Goal: Information Seeking & Learning: Learn about a topic

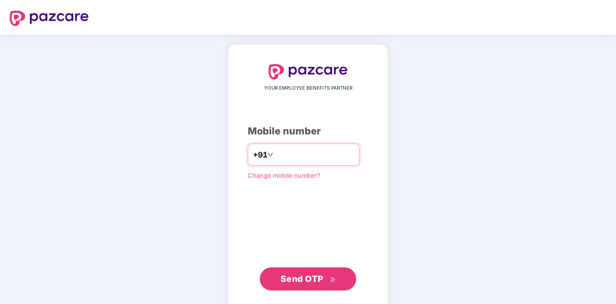
type input "**********"
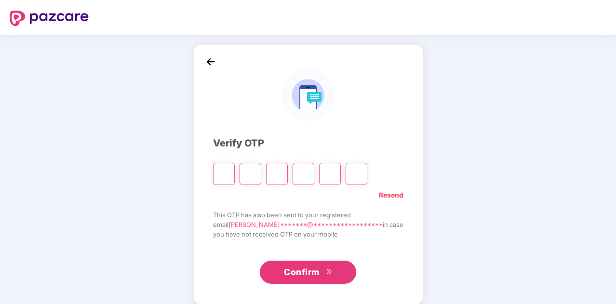
type input "*"
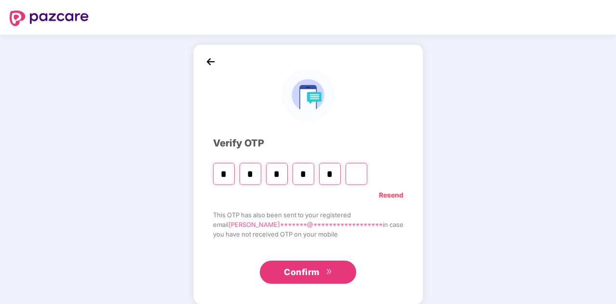
type input "*"
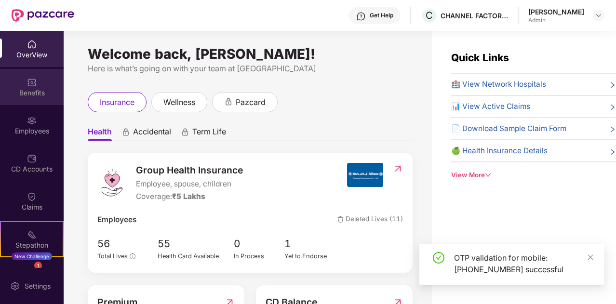
click at [12, 86] on div "Benefits" at bounding box center [32, 87] width 64 height 36
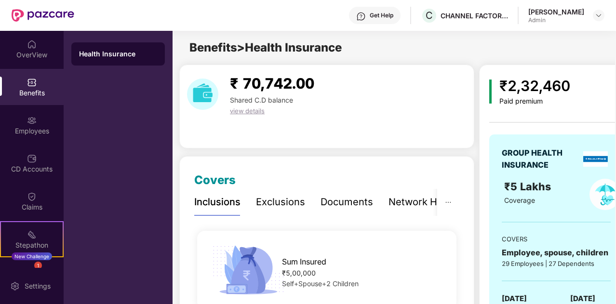
click at [355, 206] on div "Documents" at bounding box center [347, 202] width 53 height 15
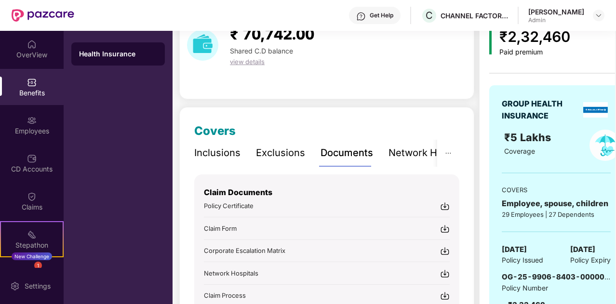
scroll to position [108, 0]
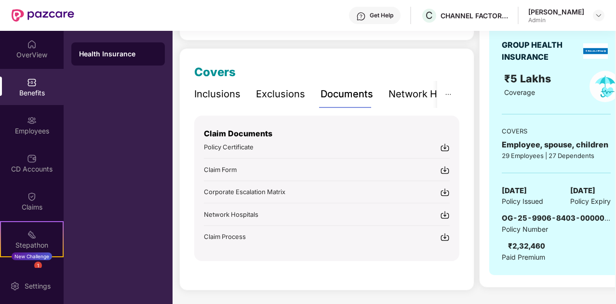
click at [256, 146] on div "Policy Certificate" at bounding box center [327, 147] width 246 height 10
click at [443, 145] on img at bounding box center [445, 148] width 10 height 10
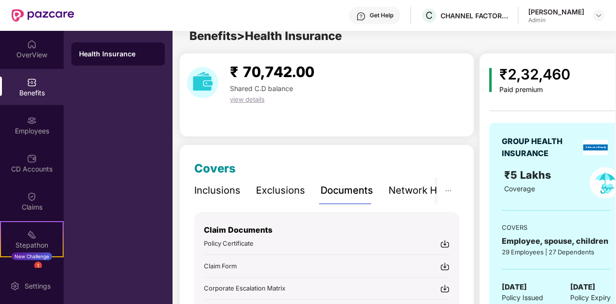
scroll to position [0, 0]
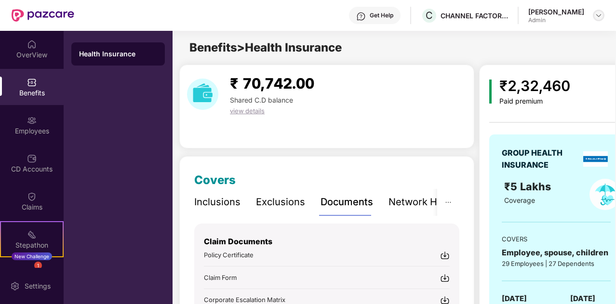
click at [604, 16] on div at bounding box center [599, 16] width 12 height 12
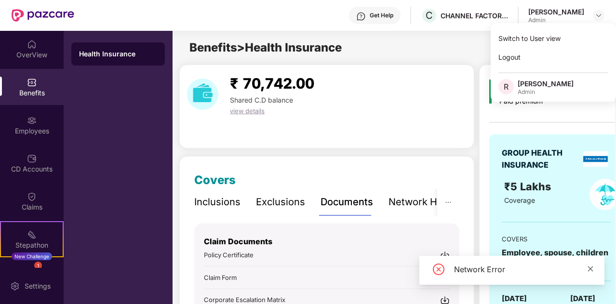
click at [592, 269] on icon "close" at bounding box center [590, 269] width 7 height 7
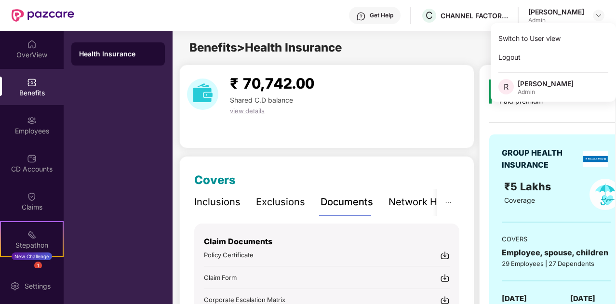
scroll to position [96, 0]
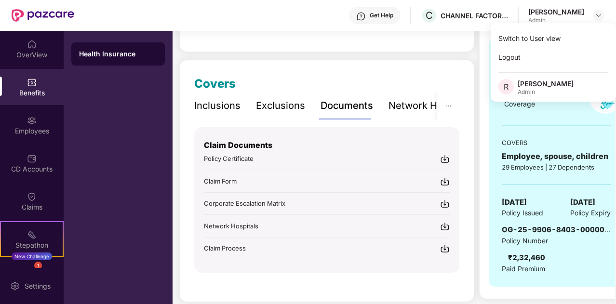
click at [266, 202] on span "Corporate Escalation Matrix" at bounding box center [244, 204] width 81 height 8
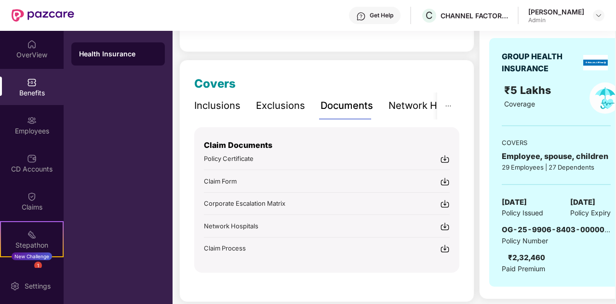
click at [229, 244] on span "Claim Process" at bounding box center [225, 248] width 42 height 8
click at [250, 160] on span "Policy Certificate" at bounding box center [229, 159] width 50 height 8
click at [235, 108] on div "Inclusions" at bounding box center [217, 105] width 46 height 15
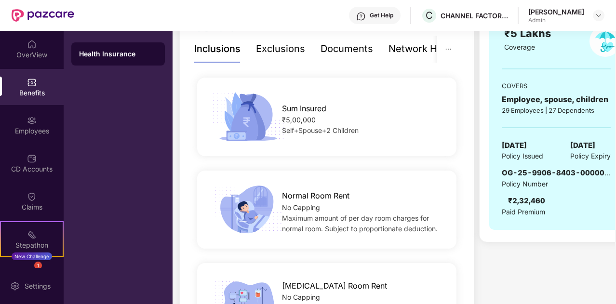
scroll to position [193, 0]
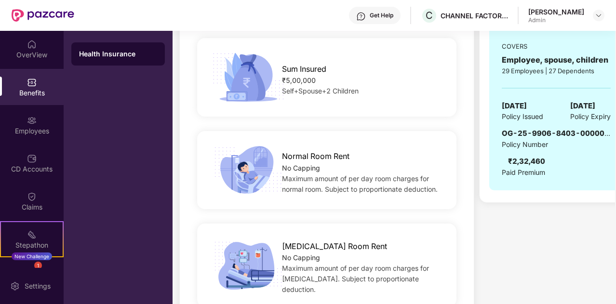
click at [371, 104] on div "Sum Insured ₹5,00,000 Self+Spouse+2 Children" at bounding box center [327, 77] width 290 height 54
click at [316, 84] on div "₹5,00,000" at bounding box center [363, 80] width 162 height 11
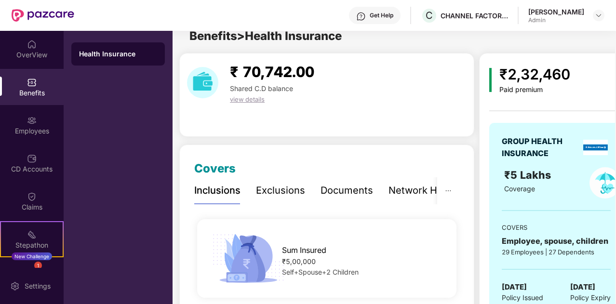
scroll to position [0, 0]
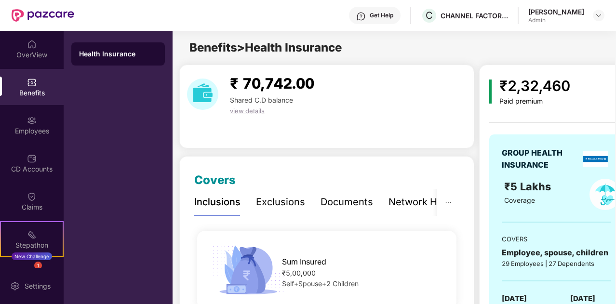
click at [270, 212] on div "Exclusions" at bounding box center [280, 202] width 49 height 27
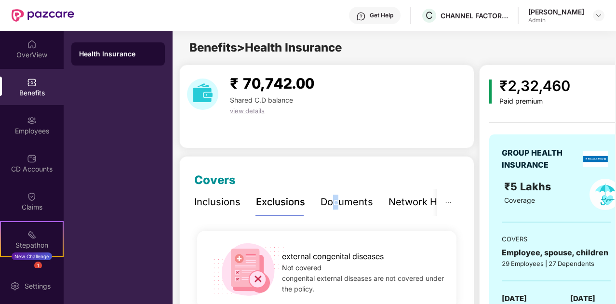
click at [336, 198] on div "Documents" at bounding box center [347, 202] width 53 height 15
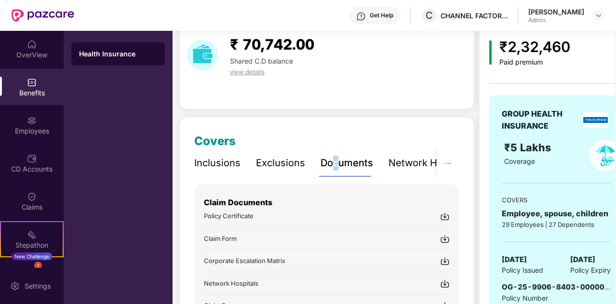
scroll to position [96, 0]
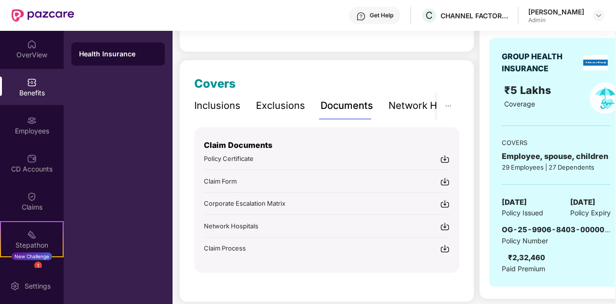
click at [405, 108] on div "Network Hospitals" at bounding box center [431, 105] width 84 height 15
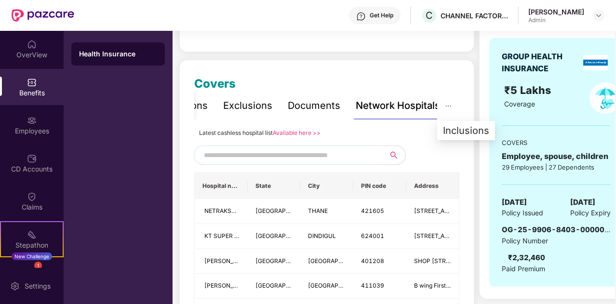
click at [449, 107] on icon "ellipsis" at bounding box center [448, 106] width 7 height 7
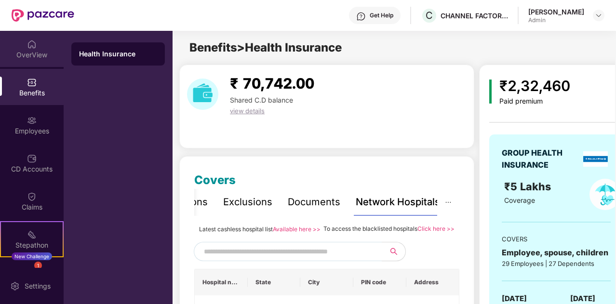
click at [40, 58] on div "OverView" at bounding box center [32, 55] width 64 height 10
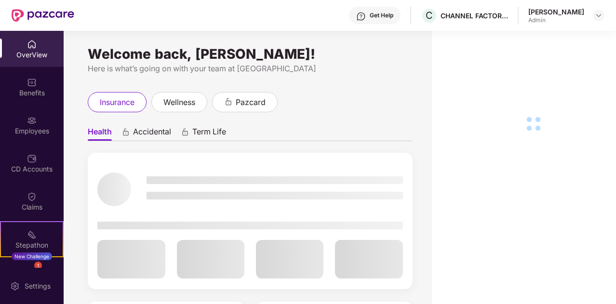
scroll to position [67, 0]
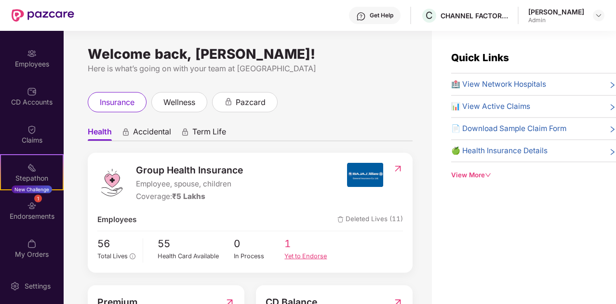
click at [302, 251] on span "1" at bounding box center [309, 244] width 51 height 16
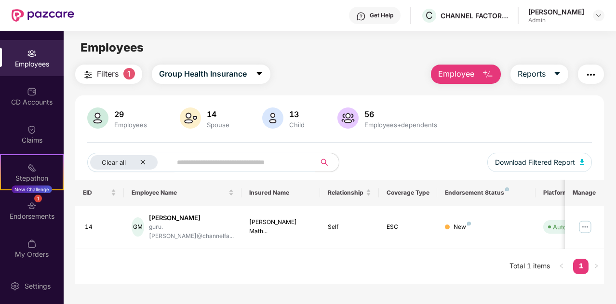
click at [40, 63] on div "Employees" at bounding box center [32, 64] width 64 height 10
click at [28, 186] on div "New Challenge" at bounding box center [32, 190] width 40 height 8
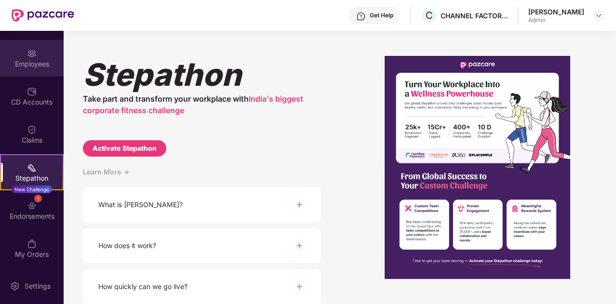
click at [32, 60] on div "Employees" at bounding box center [32, 64] width 64 height 10
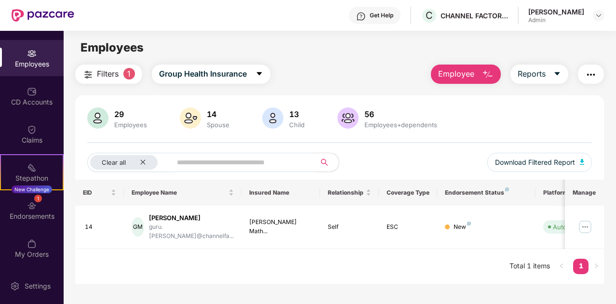
click at [582, 66] on button "button" at bounding box center [591, 74] width 26 height 19
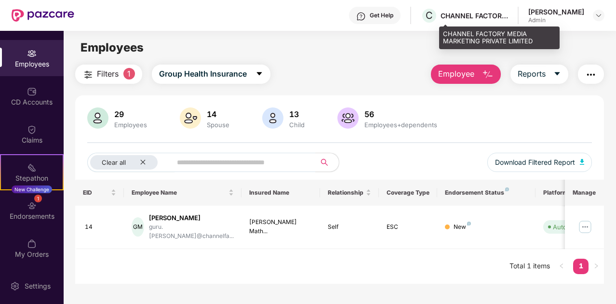
click at [489, 18] on div "CHANNEL FACTORY MEDIA MARKETING PRIVATE LIMITED" at bounding box center [474, 15] width 67 height 9
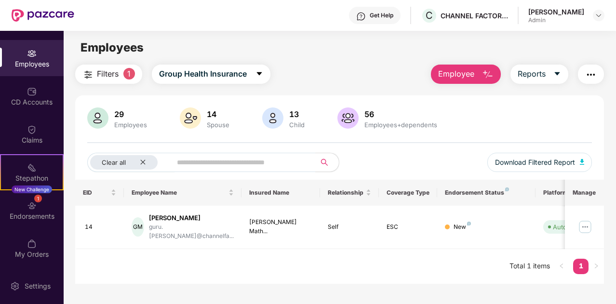
click at [599, 68] on button "button" at bounding box center [591, 74] width 26 height 19
click at [338, 75] on div "Filters 1 Group Health Insurance Employee Reports" at bounding box center [339, 74] width 529 height 19
click at [37, 278] on div "Settings" at bounding box center [32, 286] width 64 height 36
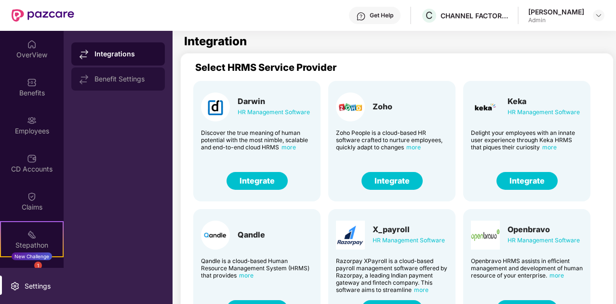
click at [127, 80] on div "Benefit Settings" at bounding box center [125, 79] width 63 height 8
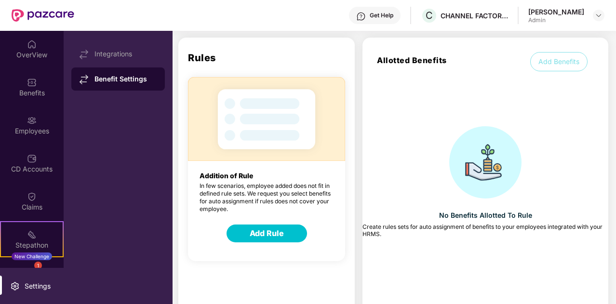
scroll to position [57, 0]
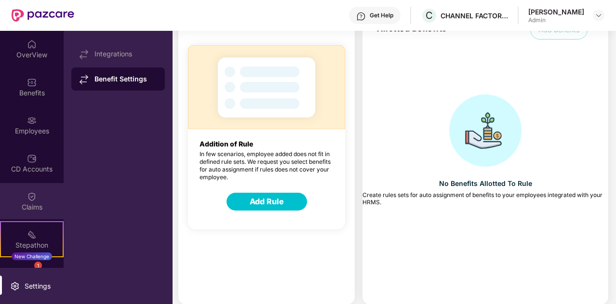
click at [12, 212] on div "Claims" at bounding box center [32, 201] width 64 height 36
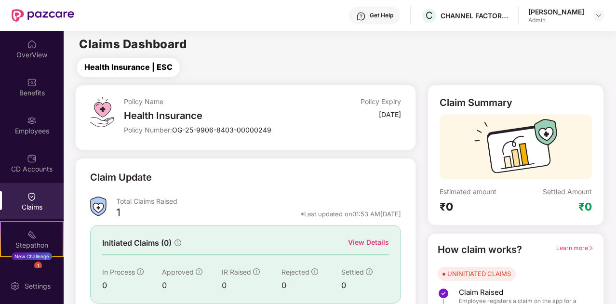
click at [136, 67] on span "Health Insurance | ESC" at bounding box center [128, 67] width 88 height 12
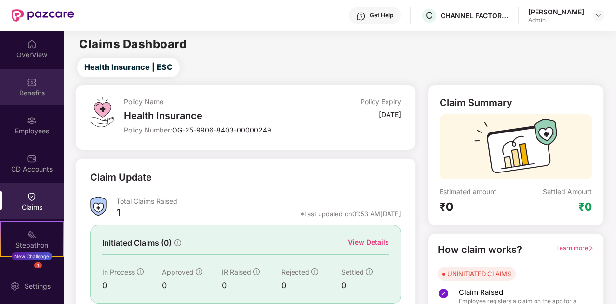
click at [37, 87] on div "Benefits" at bounding box center [32, 87] width 64 height 36
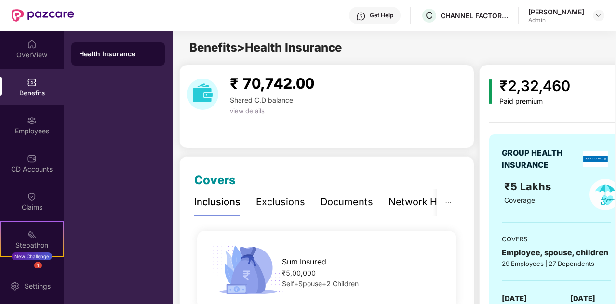
click at [250, 115] on div "view details" at bounding box center [272, 111] width 92 height 11
click at [255, 109] on span "view details" at bounding box center [247, 111] width 35 height 8
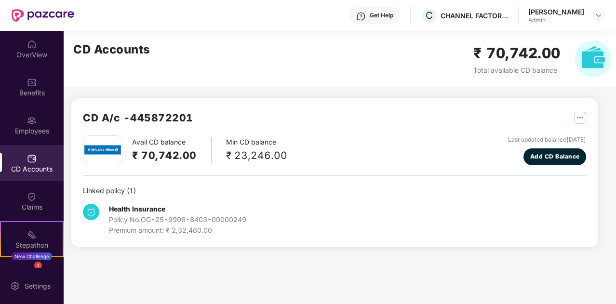
click at [228, 217] on div "Policy No. OG-25-9906-8403-00000249" at bounding box center [177, 220] width 137 height 11
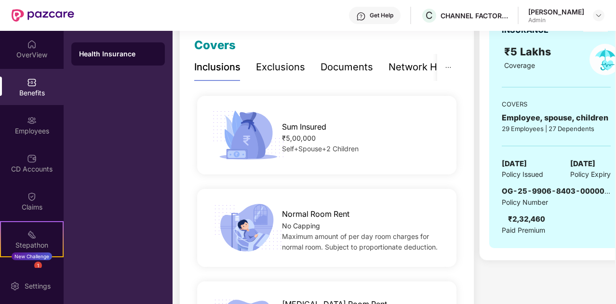
scroll to position [145, 0]
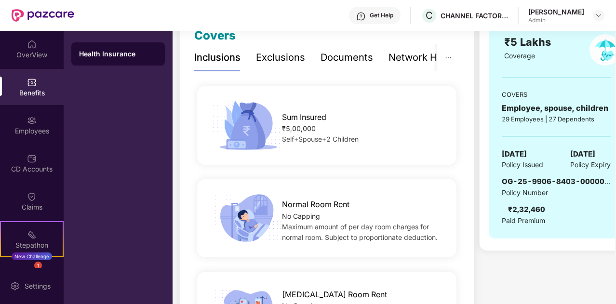
click at [307, 124] on div "₹5,00,000" at bounding box center [363, 128] width 162 height 11
click at [320, 215] on div "No Capping" at bounding box center [363, 216] width 162 height 11
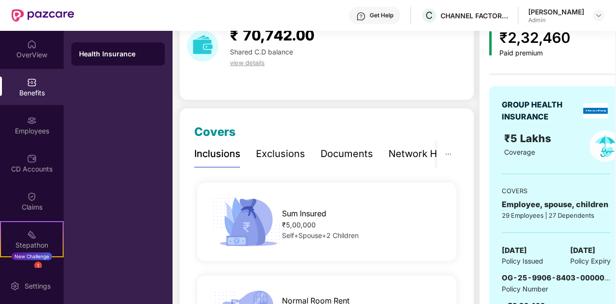
click at [351, 154] on div "Documents" at bounding box center [347, 154] width 53 height 15
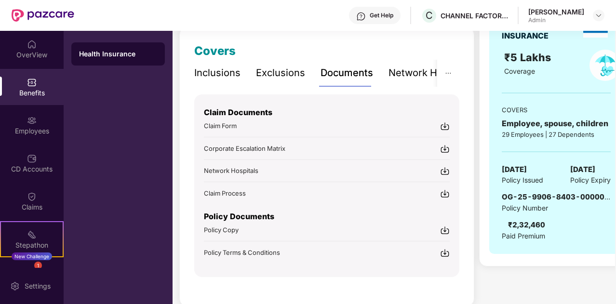
scroll to position [145, 0]
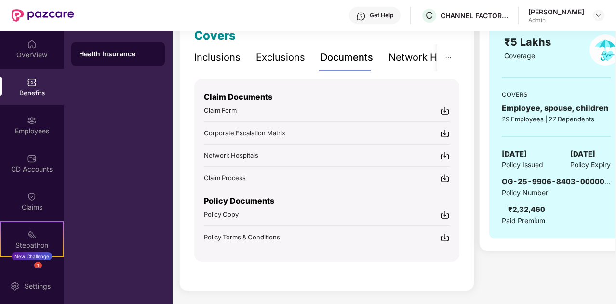
click at [226, 215] on span "Policy Copy" at bounding box center [221, 215] width 35 height 8
click at [244, 234] on span "Policy Terms & Conditions" at bounding box center [242, 237] width 76 height 8
click at [581, 21] on div "Admin" at bounding box center [556, 20] width 56 height 8
click at [602, 13] on img at bounding box center [599, 16] width 8 height 8
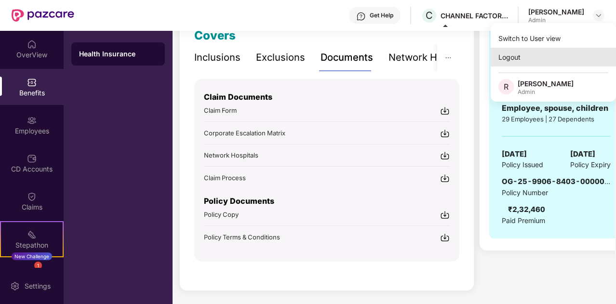
click at [526, 64] on div "Logout" at bounding box center [553, 57] width 125 height 19
